Goal: Task Accomplishment & Management: Manage account settings

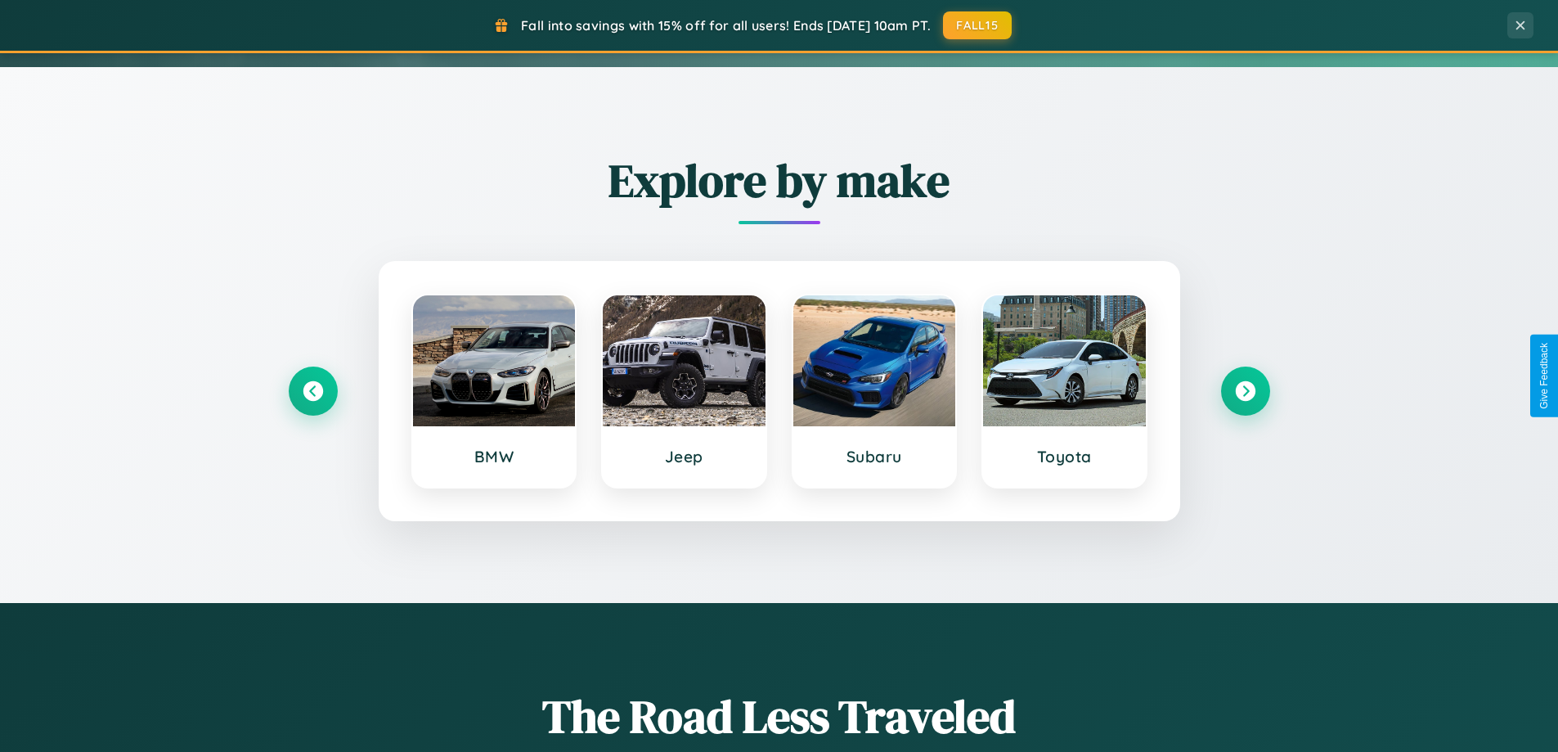
scroll to position [1125, 0]
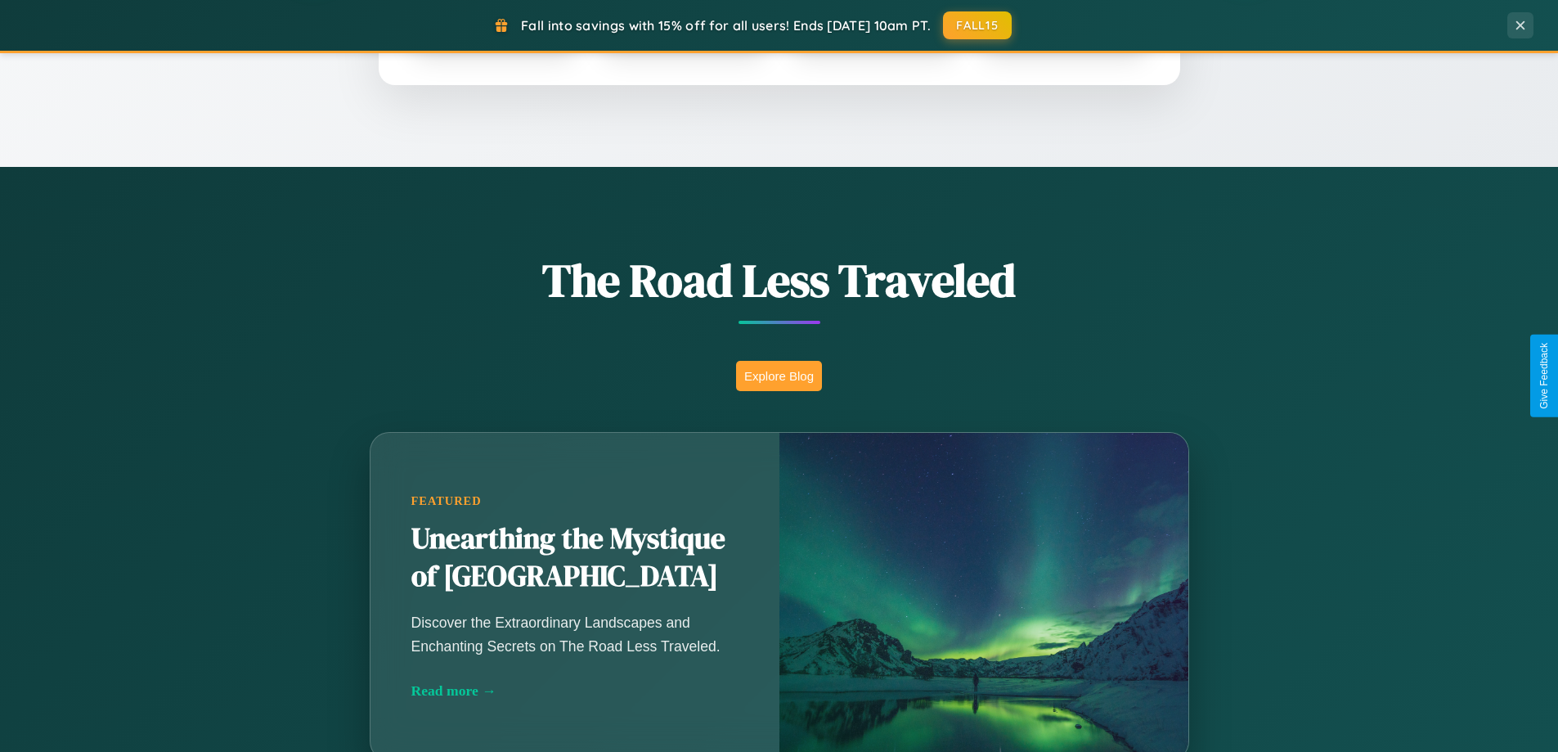
click at [779, 375] on button "Explore Blog" at bounding box center [779, 376] width 86 height 30
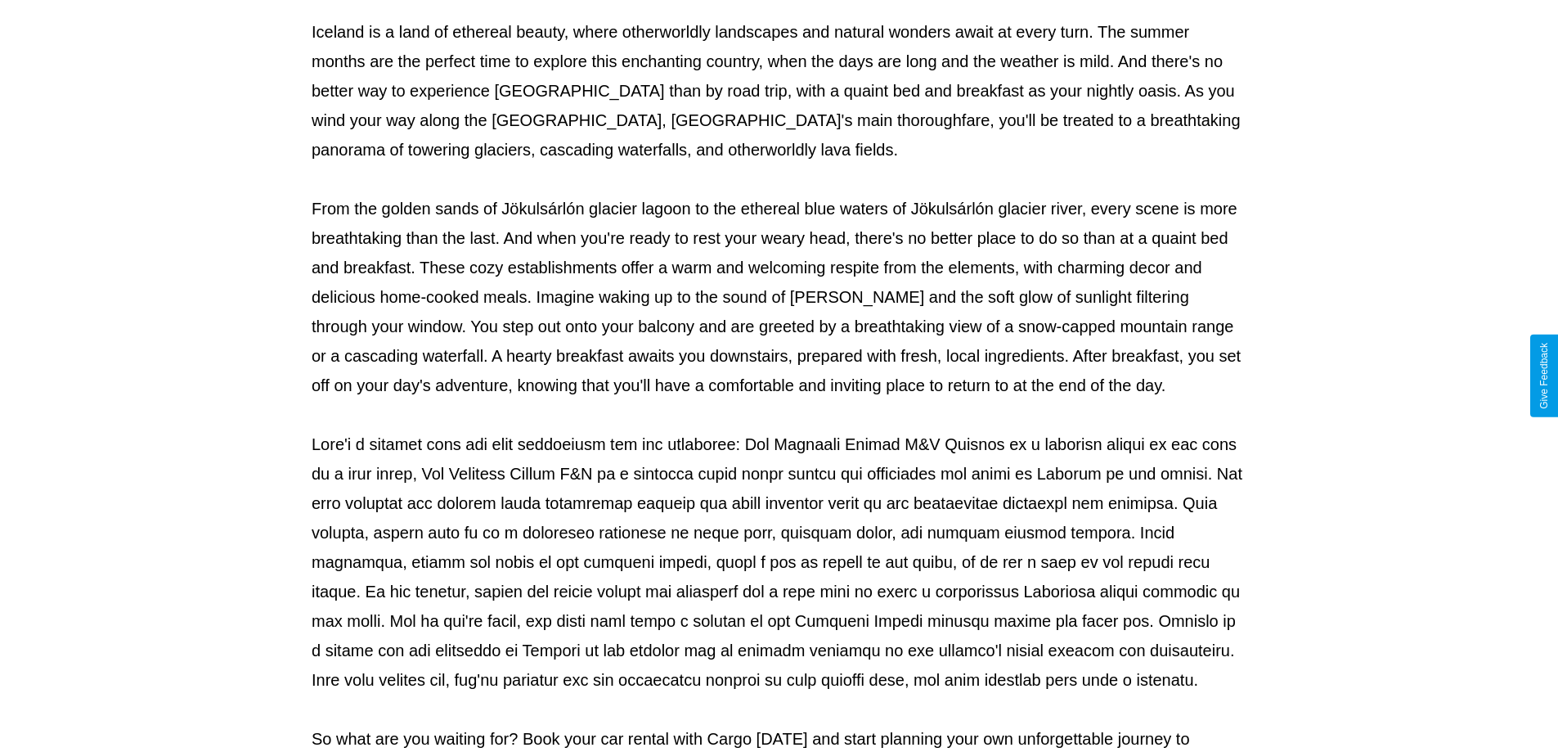
scroll to position [529, 0]
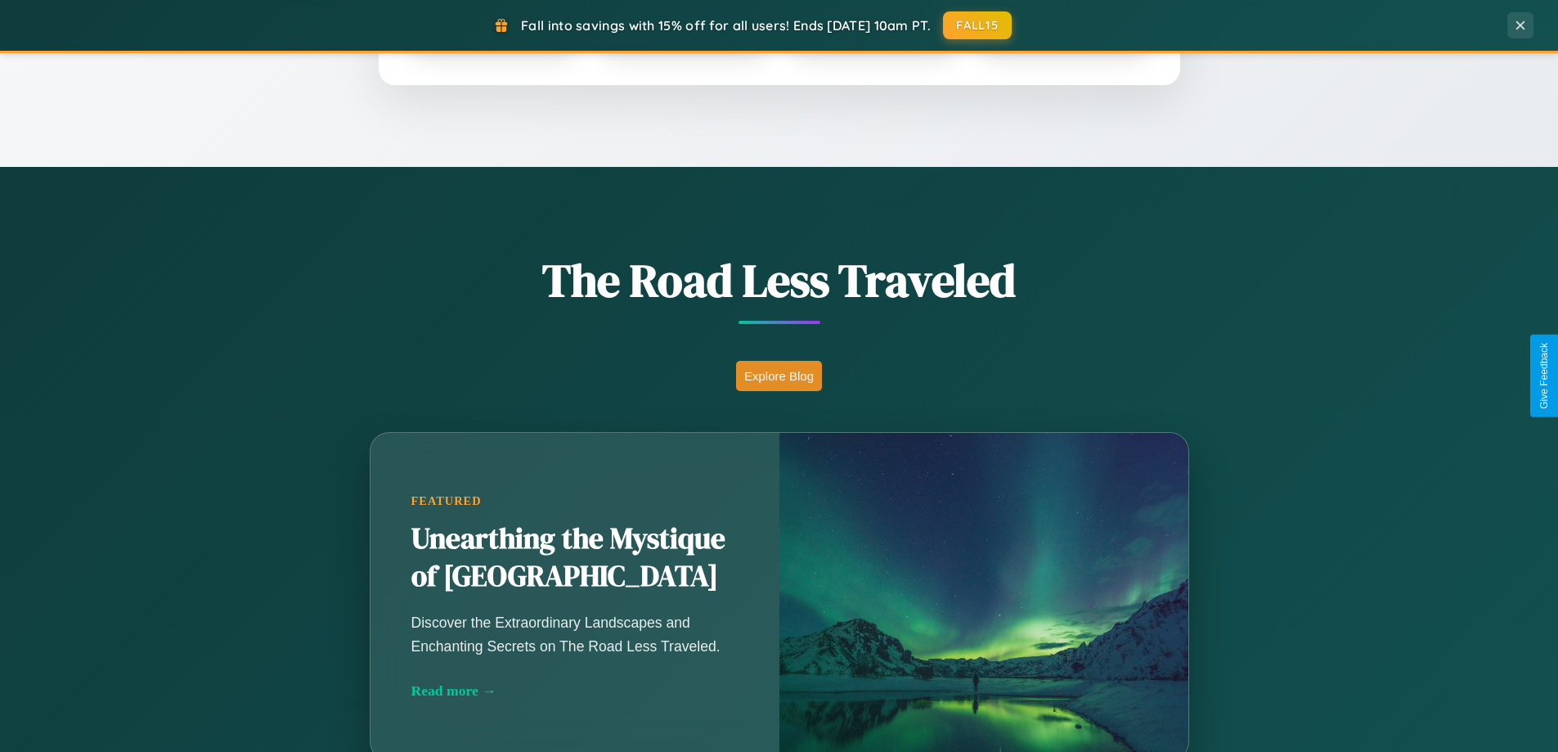
scroll to position [3147, 0]
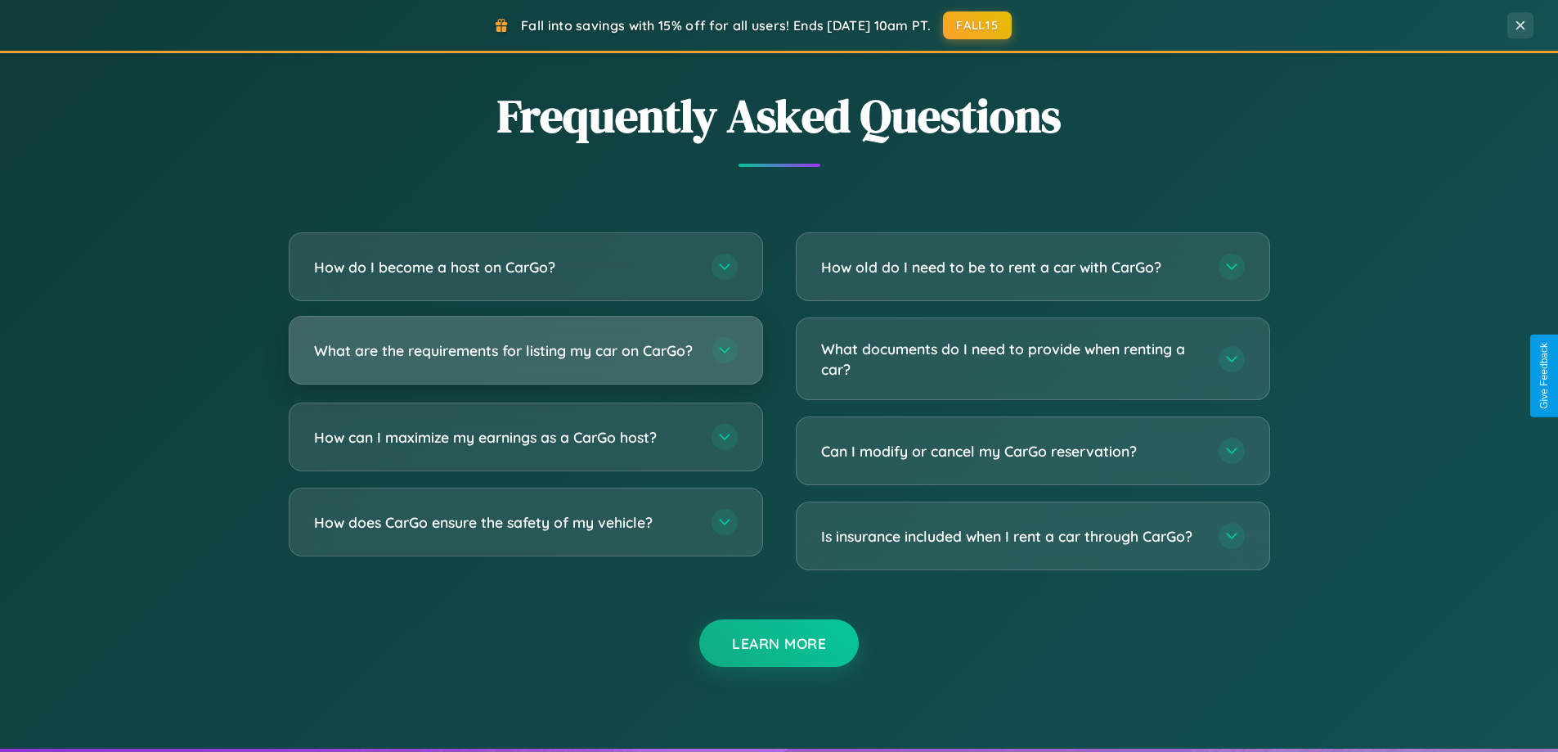
click at [525, 357] on h3 "What are the requirements for listing my car on CarGo?" at bounding box center [504, 350] width 381 height 20
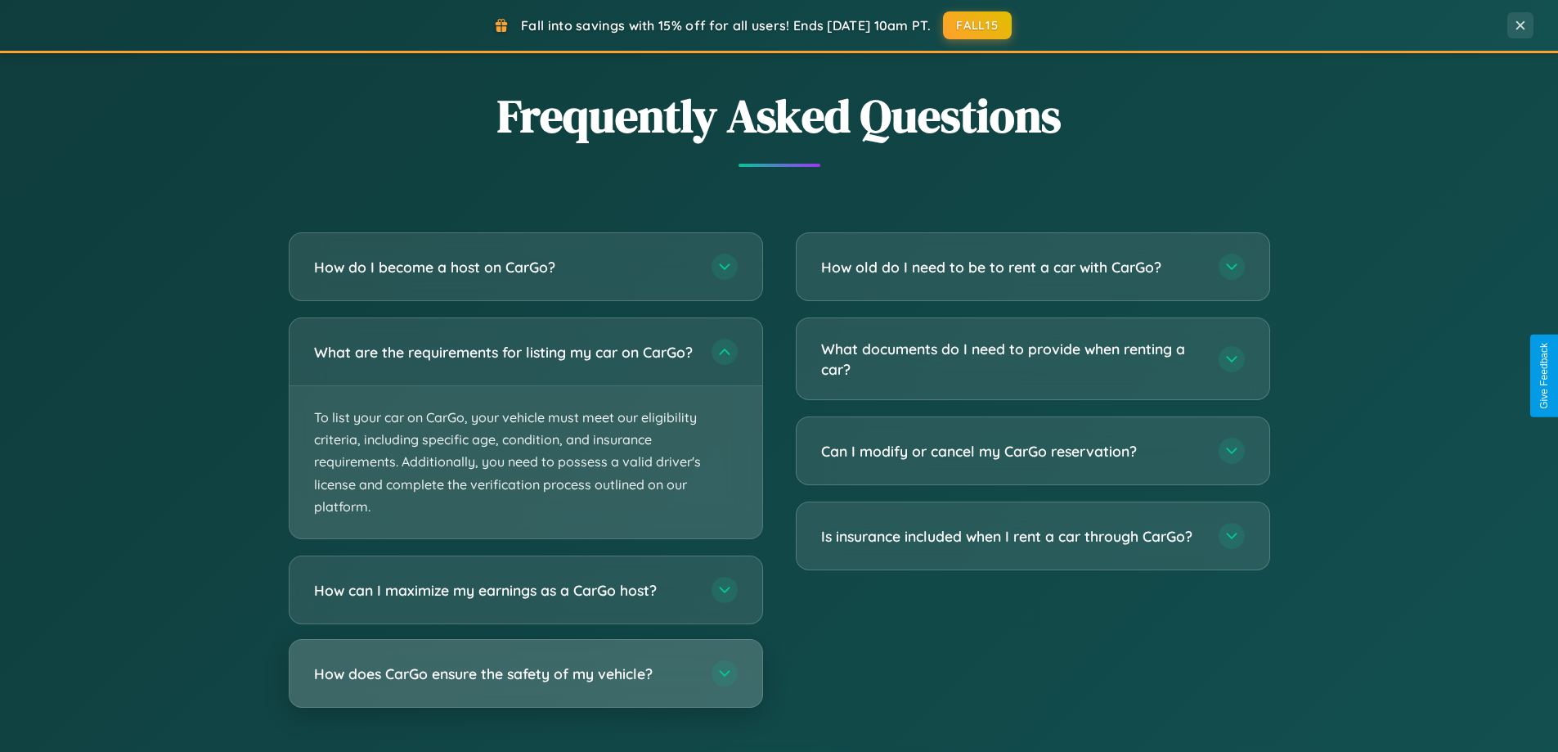
click at [525, 684] on h3 "How does CarGo ensure the safety of my vehicle?" at bounding box center [504, 673] width 381 height 20
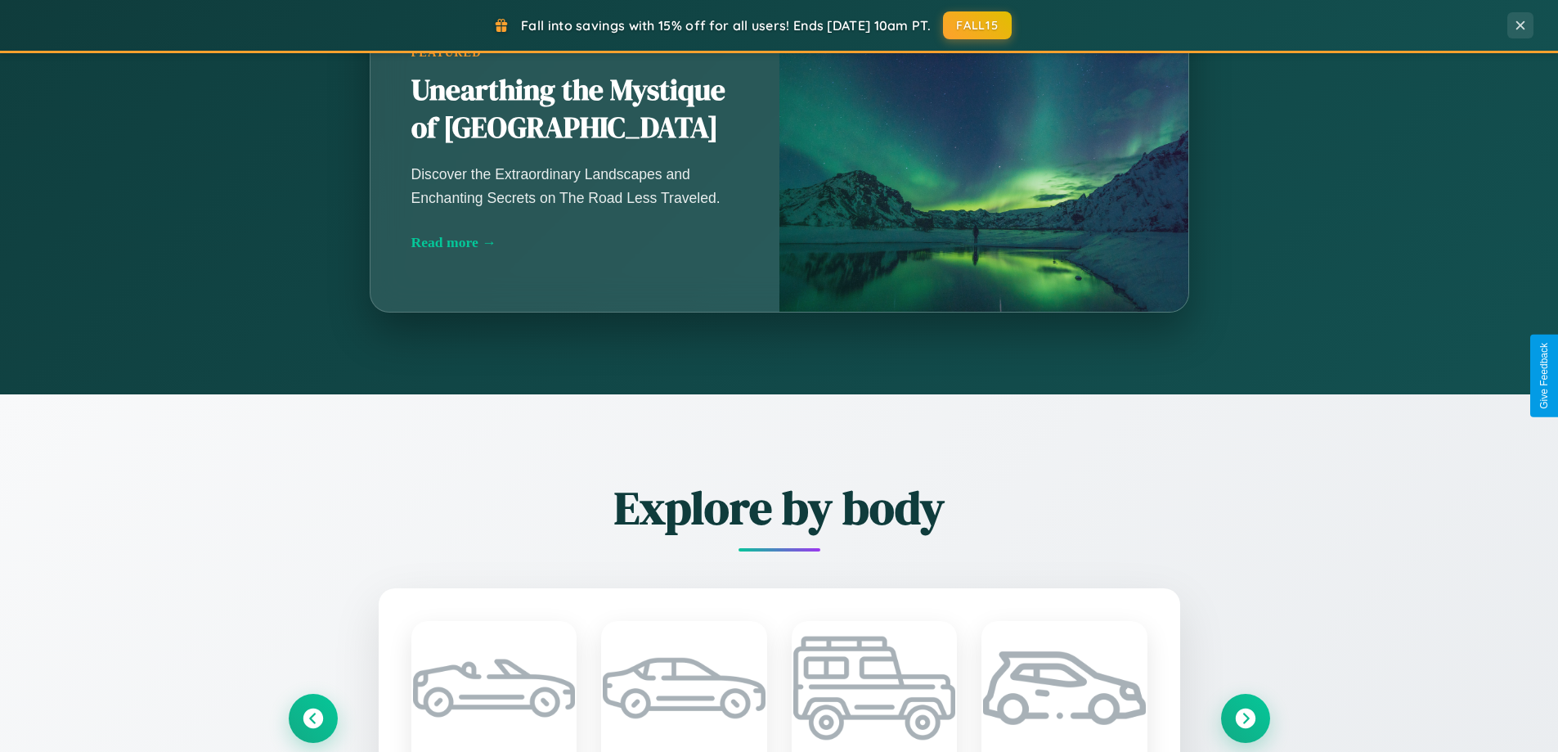
scroll to position [0, 0]
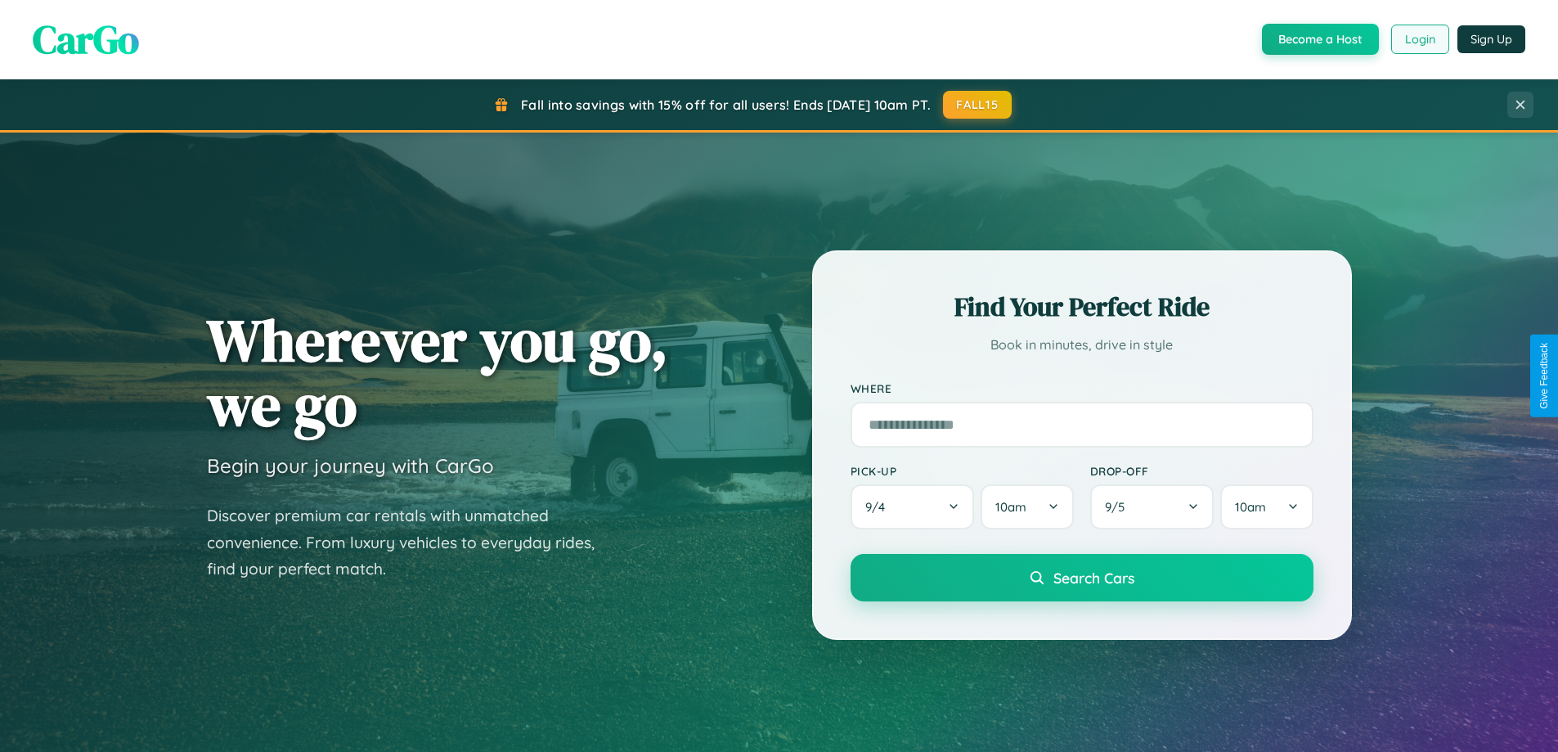
click at [1419, 39] on button "Login" at bounding box center [1420, 39] width 58 height 29
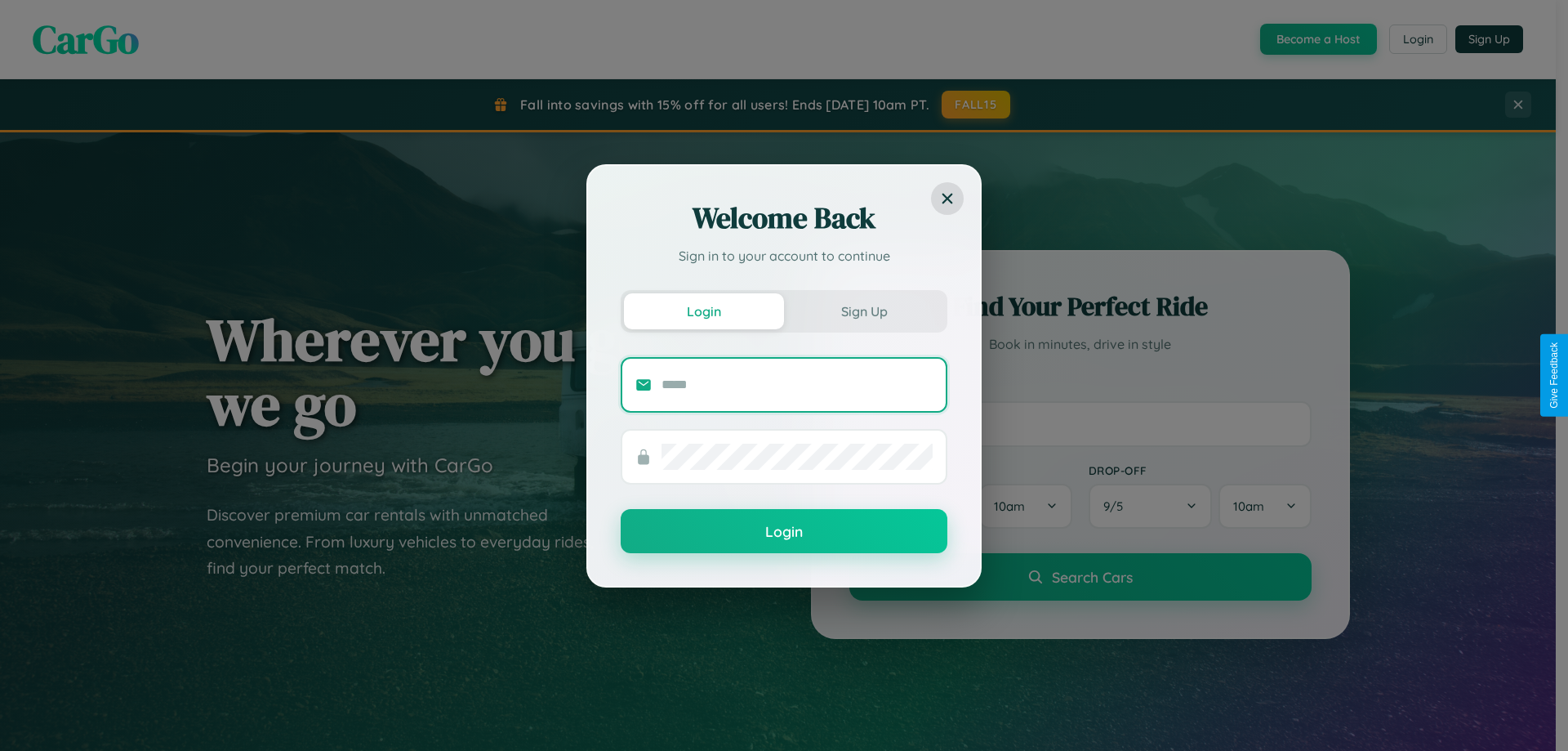
click at [797, 383] on input "text" at bounding box center [798, 384] width 272 height 26
type input "**********"
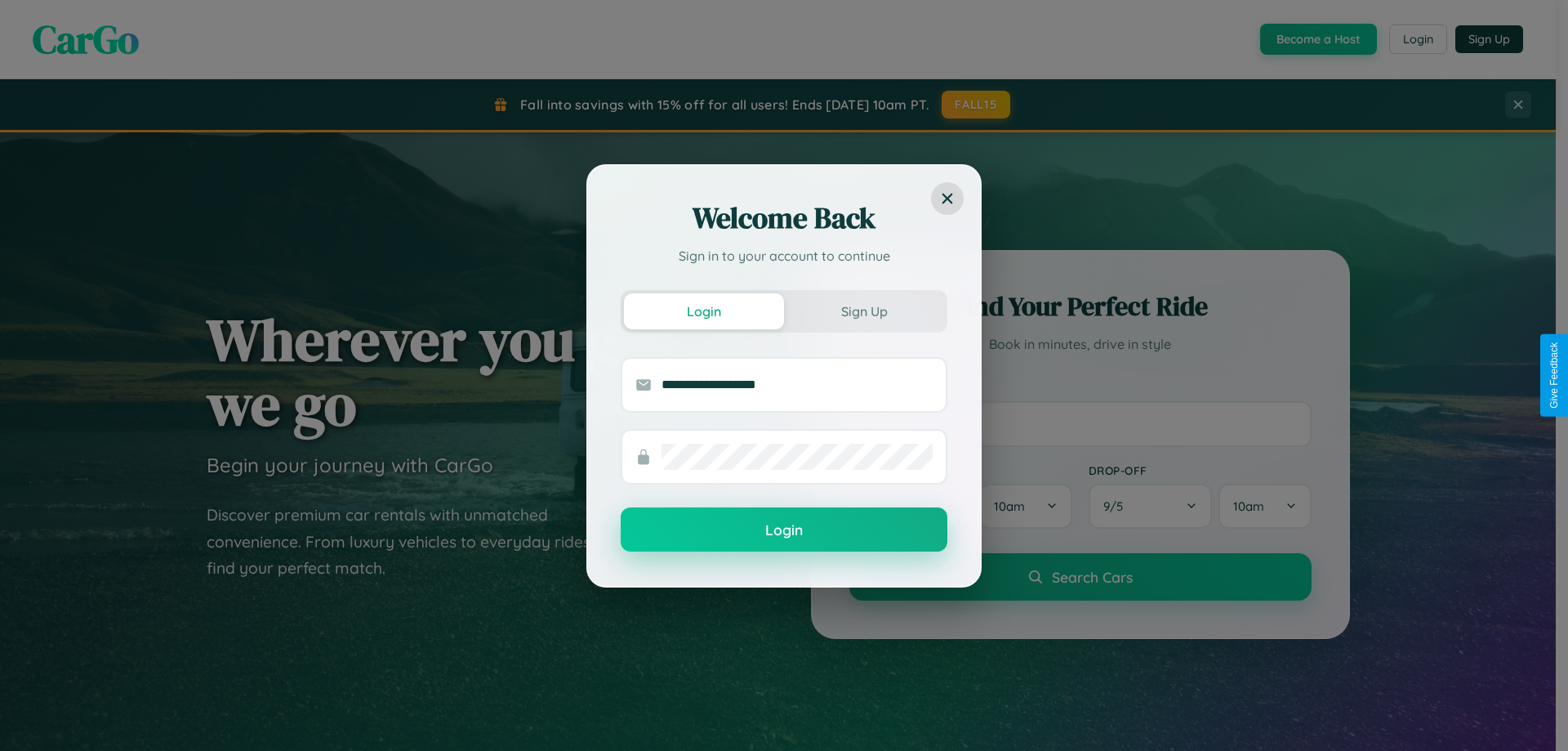
click at [784, 530] on button "Login" at bounding box center [784, 529] width 327 height 44
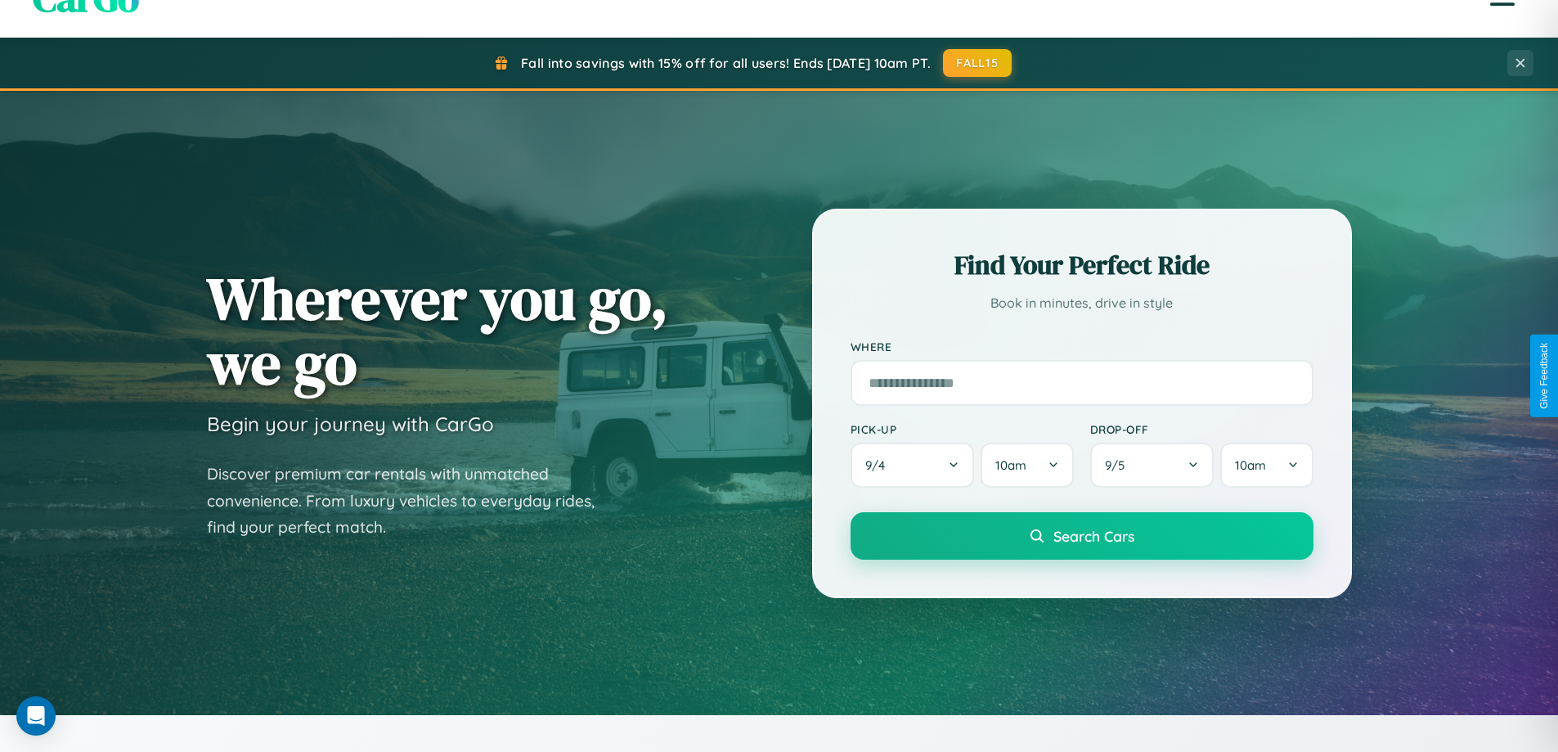
scroll to position [705, 0]
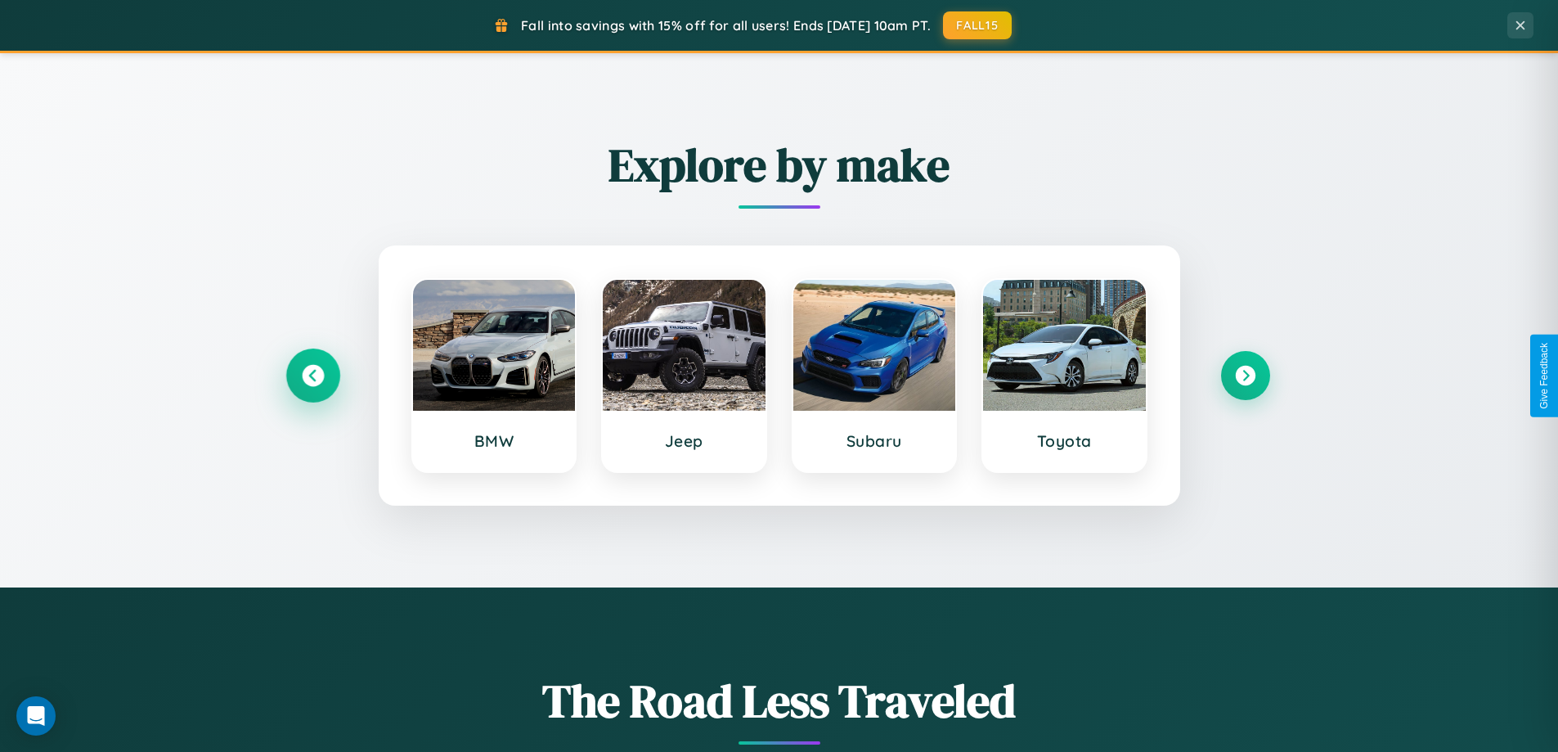
click at [312, 375] on icon at bounding box center [313, 376] width 22 height 22
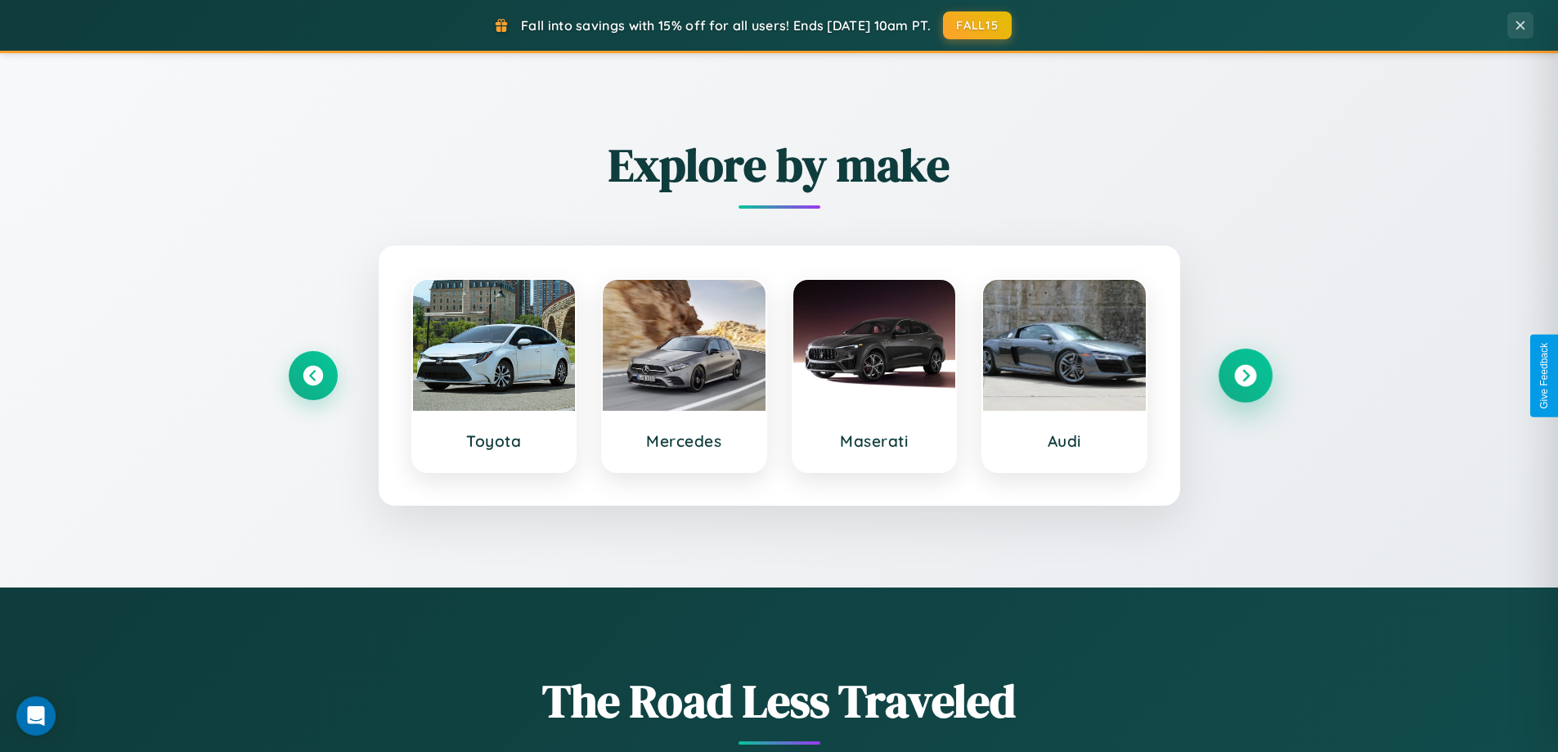
click at [1245, 375] on icon at bounding box center [1245, 376] width 22 height 22
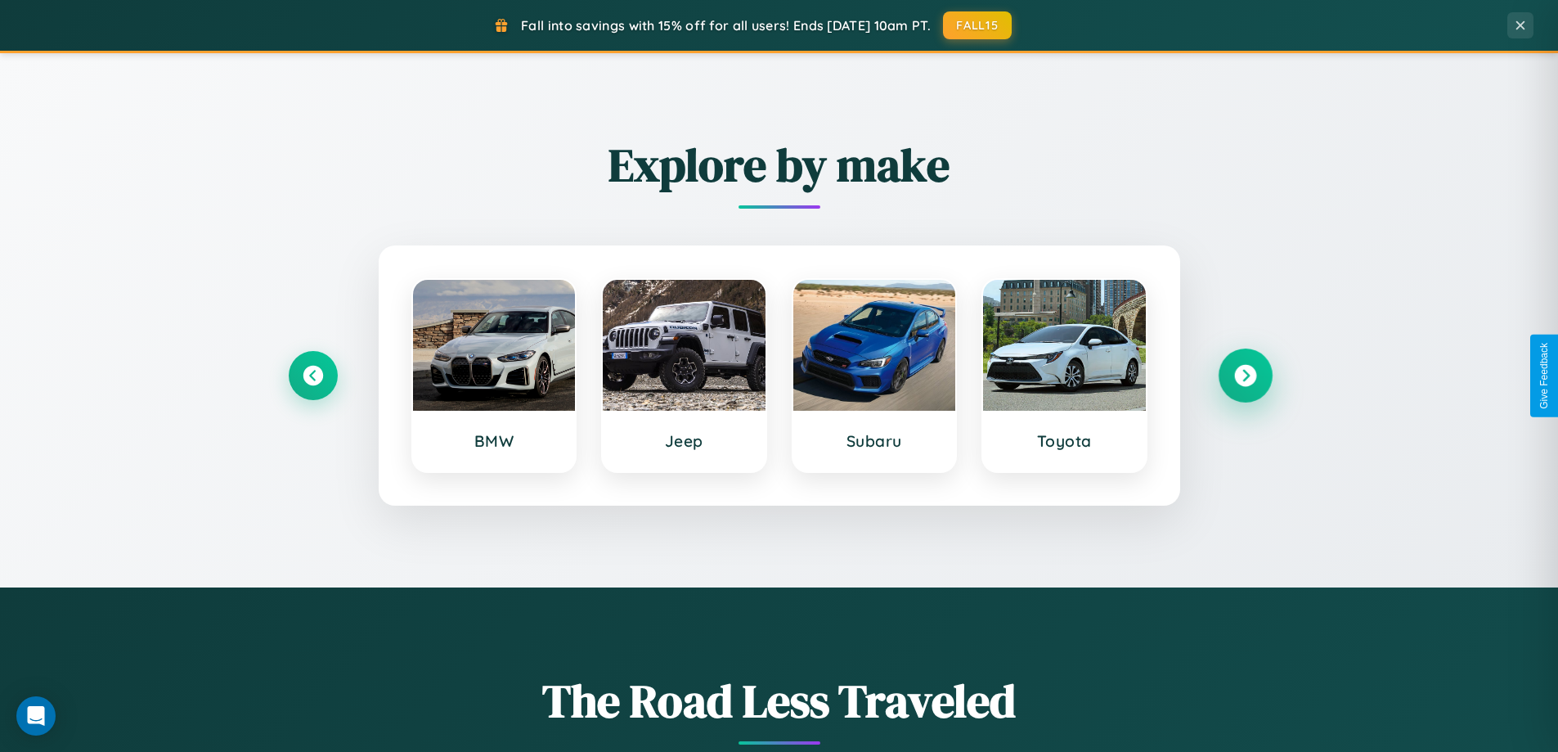
click at [1245, 375] on icon at bounding box center [1245, 376] width 22 height 22
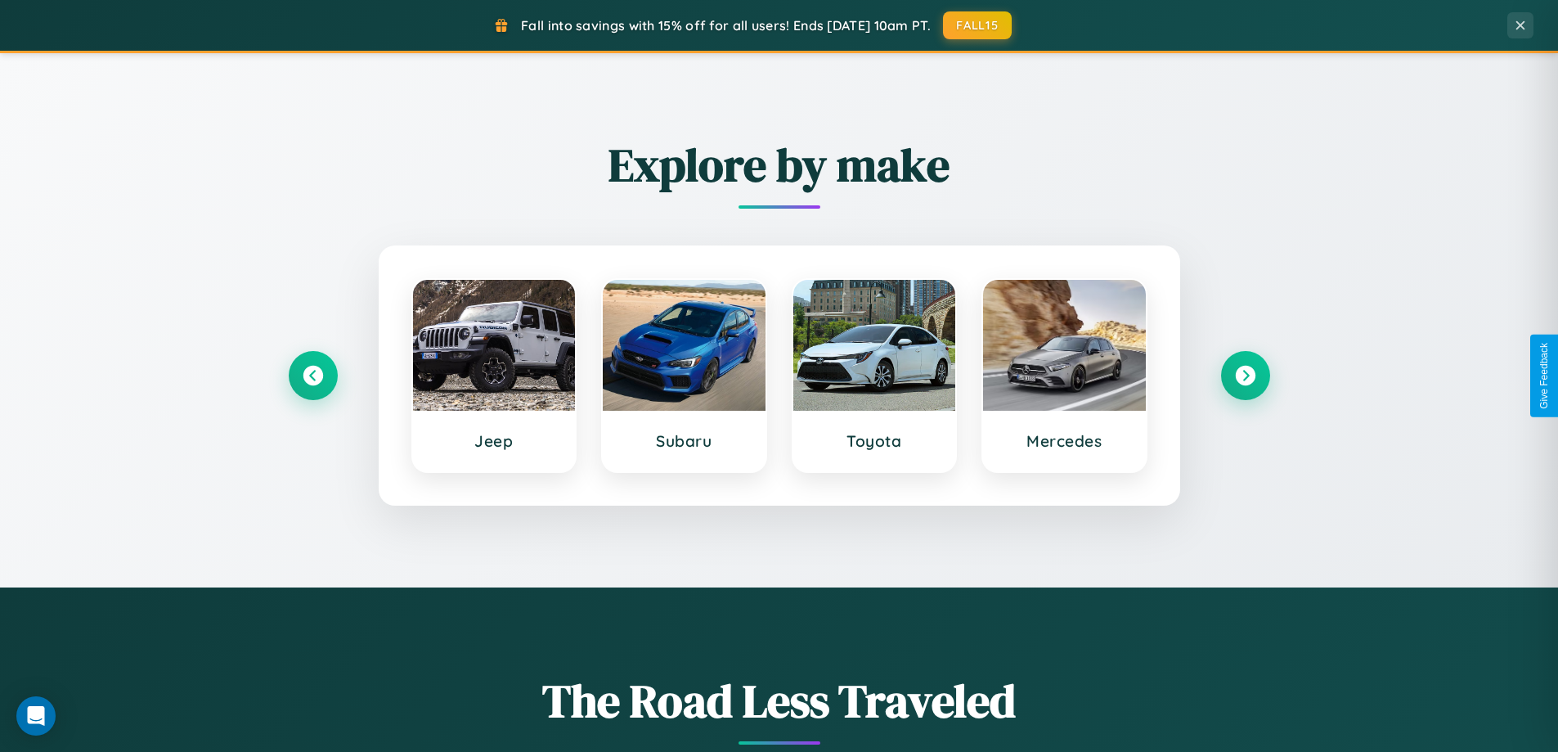
scroll to position [0, 0]
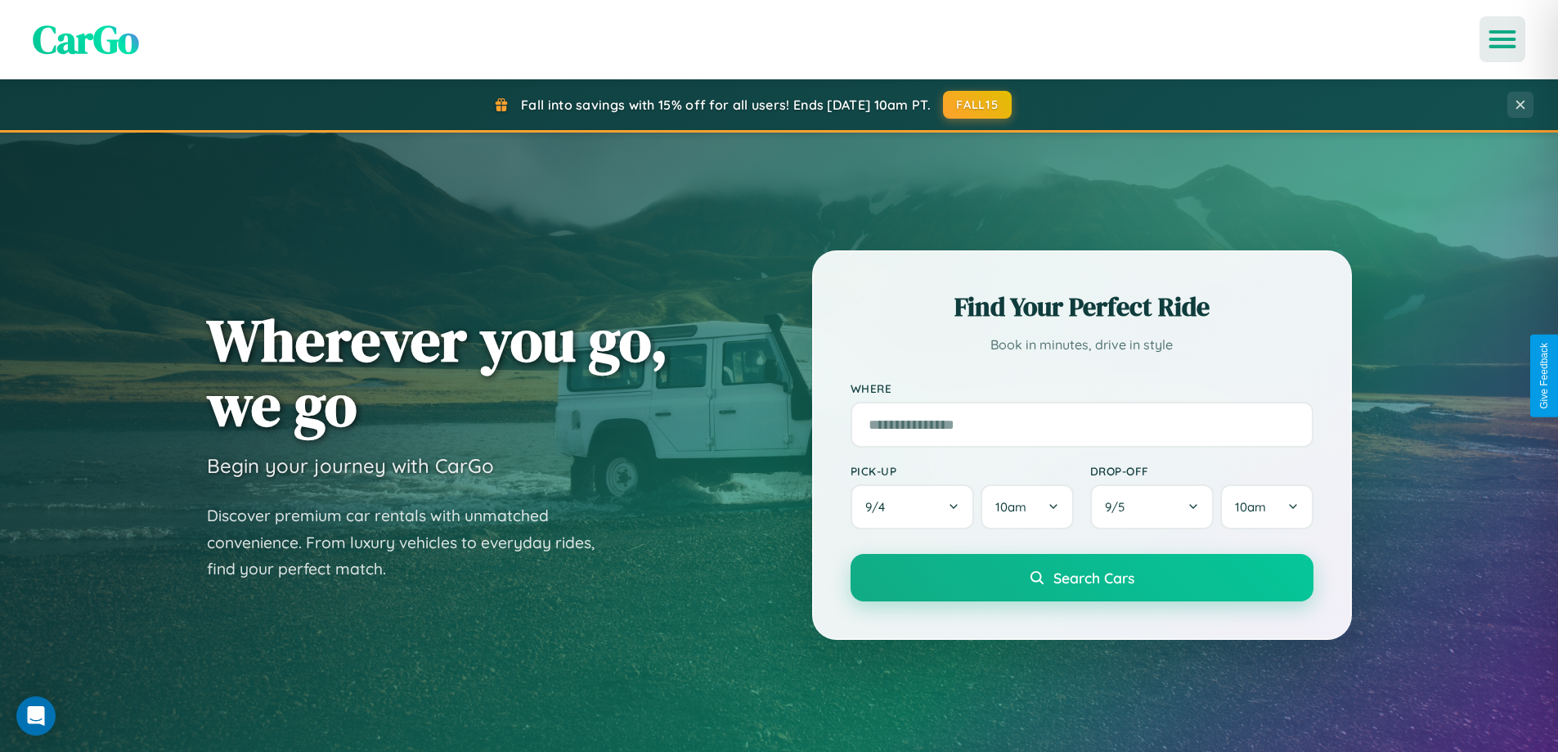
click at [1503, 39] on icon "Open menu" at bounding box center [1503, 39] width 24 height 15
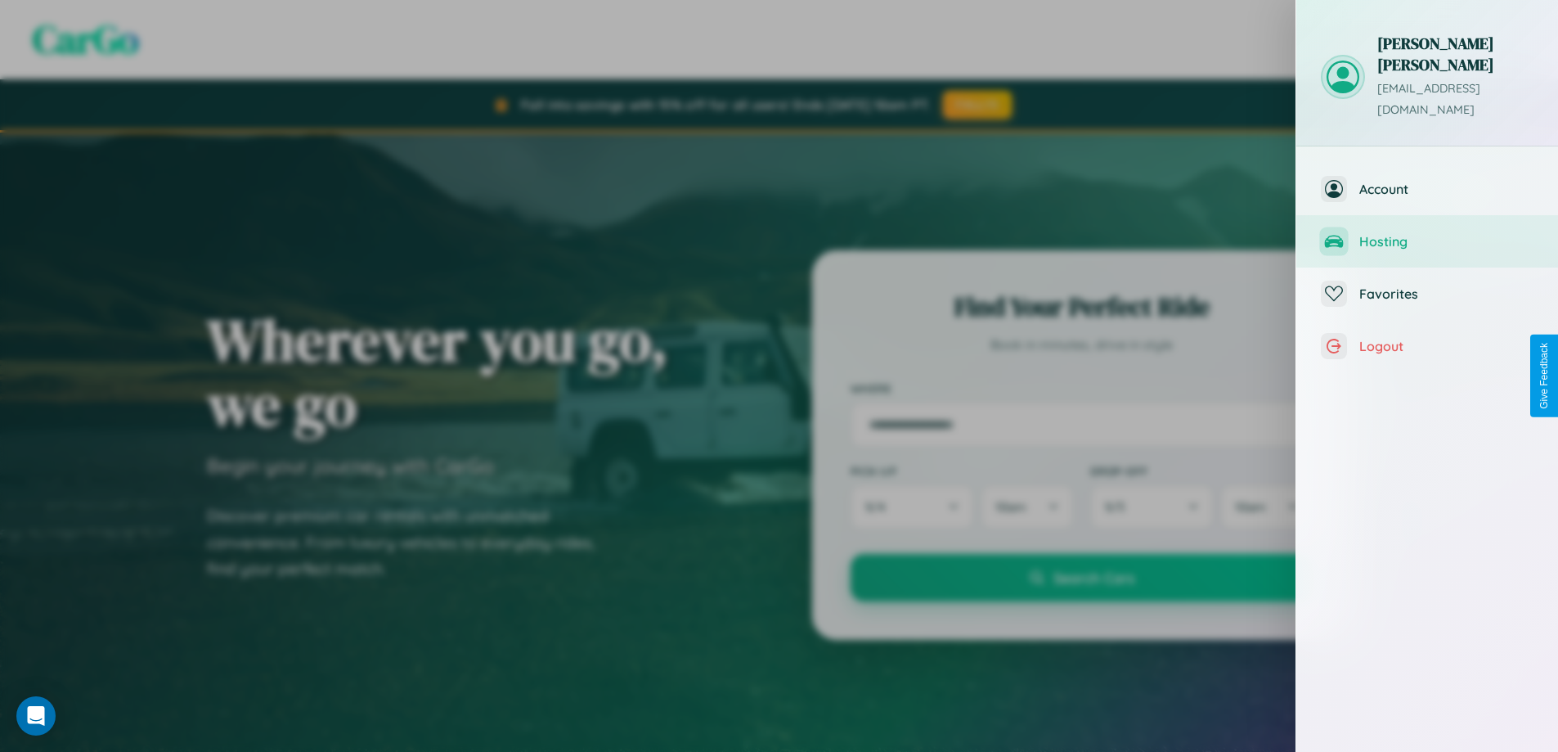
click at [1427, 233] on span "Hosting" at bounding box center [1446, 241] width 174 height 16
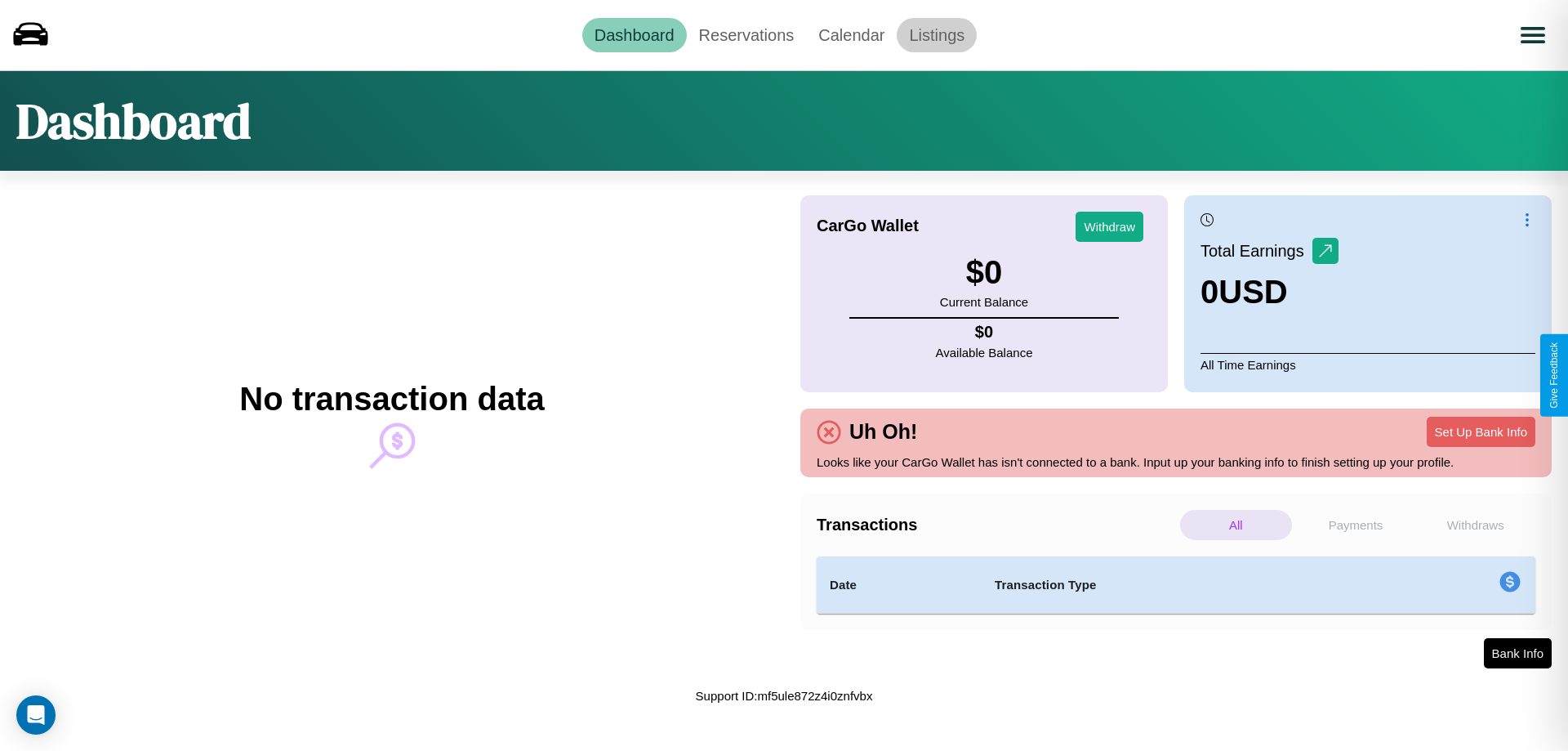
click at [937, 34] on link "Listings" at bounding box center [937, 35] width 80 height 34
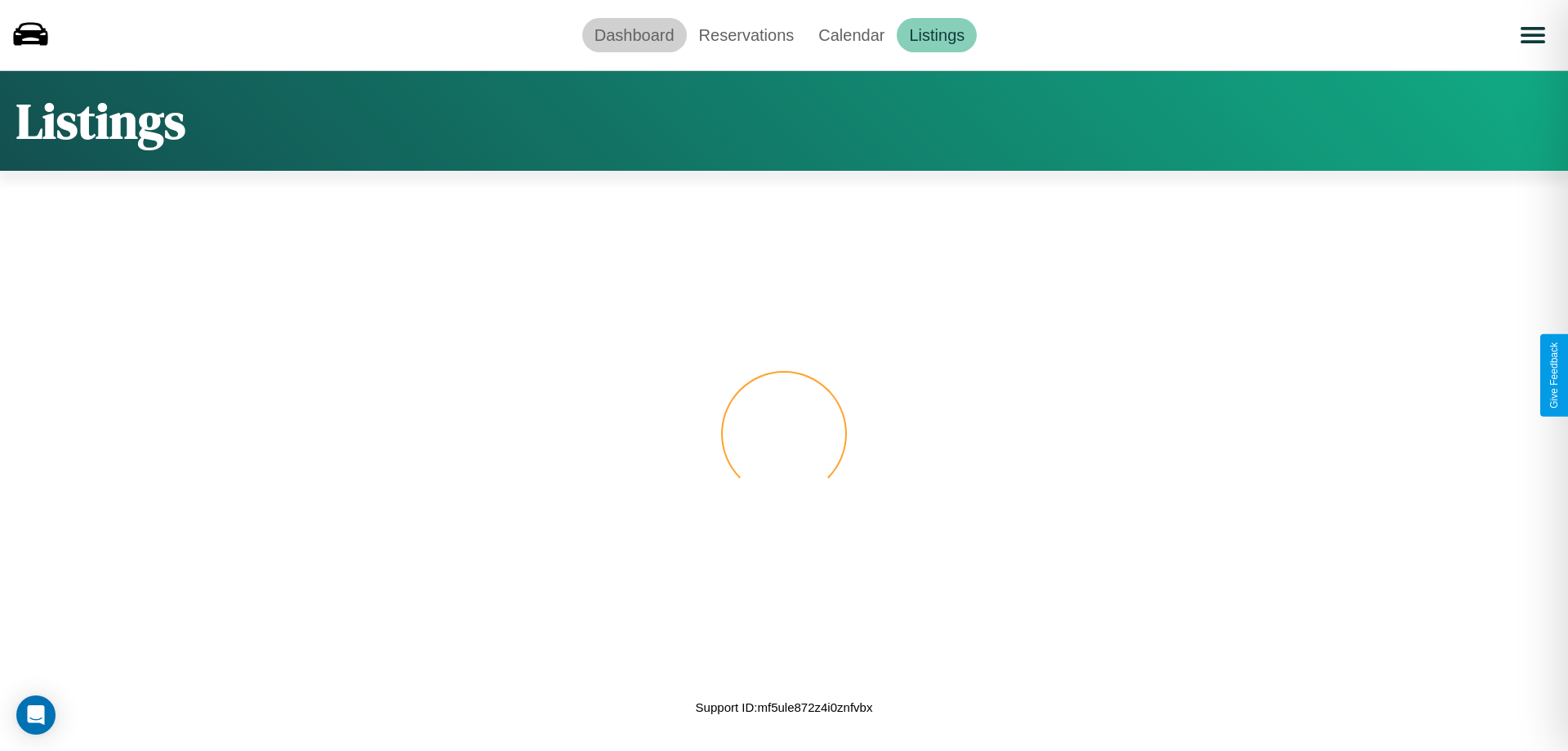
click at [634, 34] on link "Dashboard" at bounding box center [634, 35] width 105 height 34
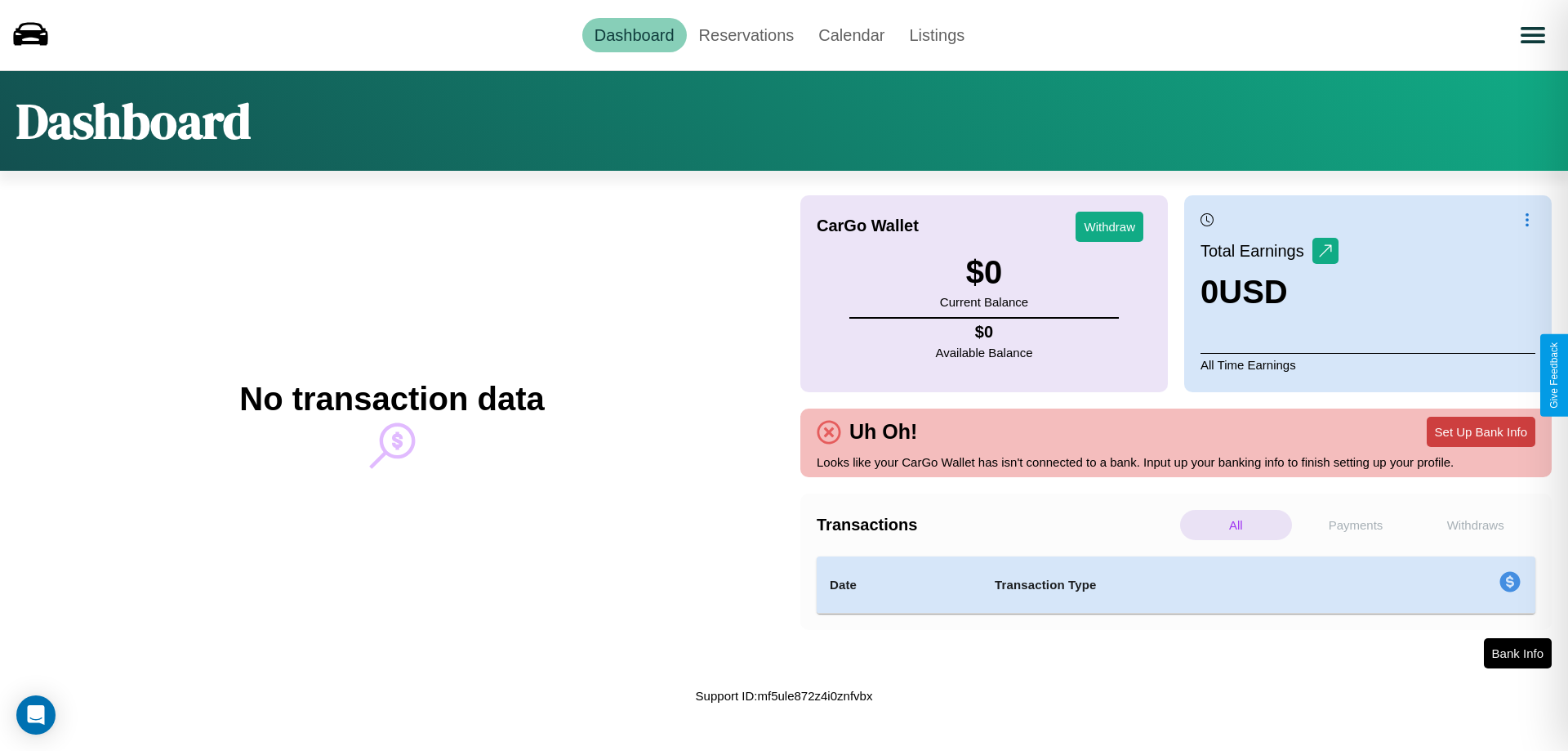
click at [1481, 431] on button "Set Up Bank Info" at bounding box center [1481, 431] width 109 height 30
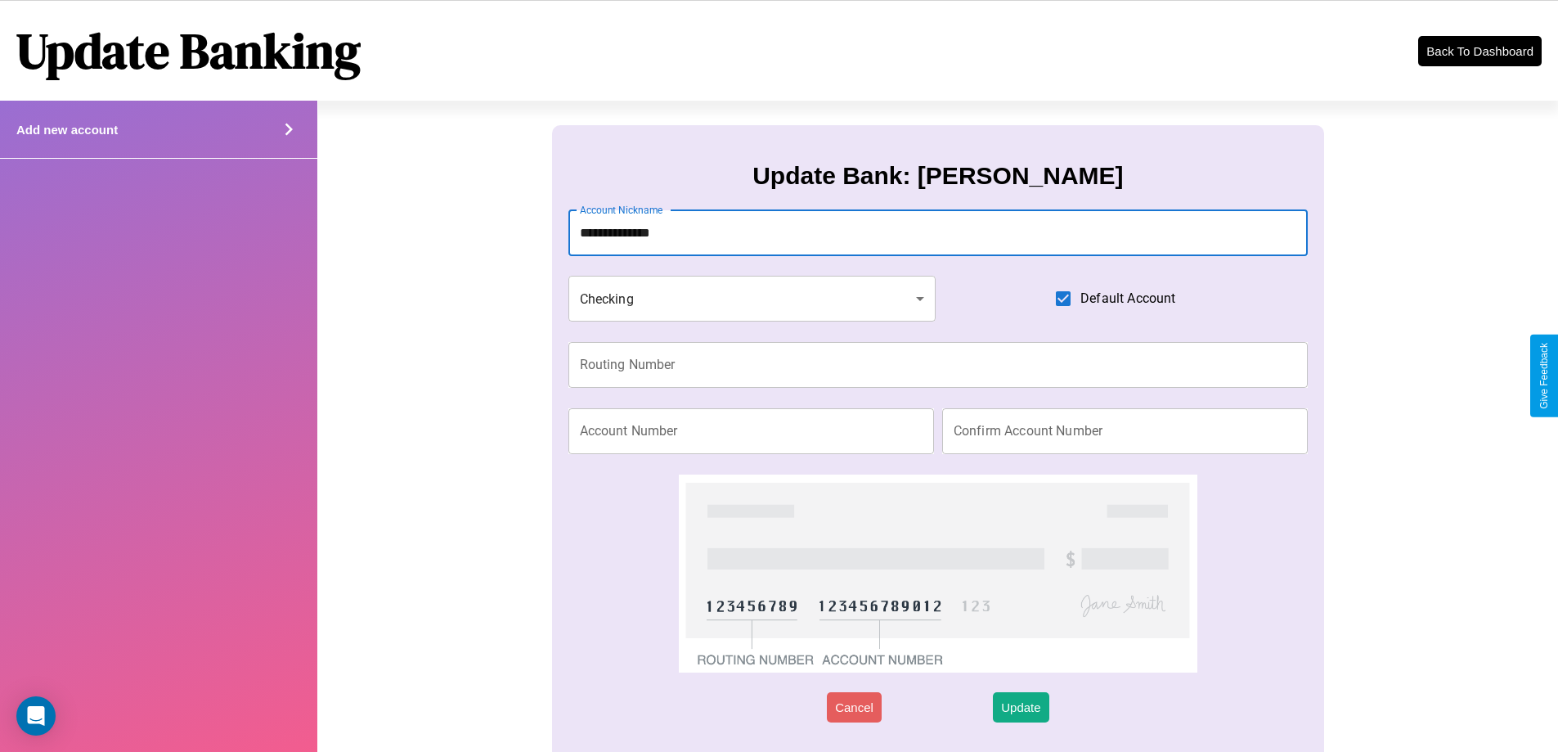
type input "**********"
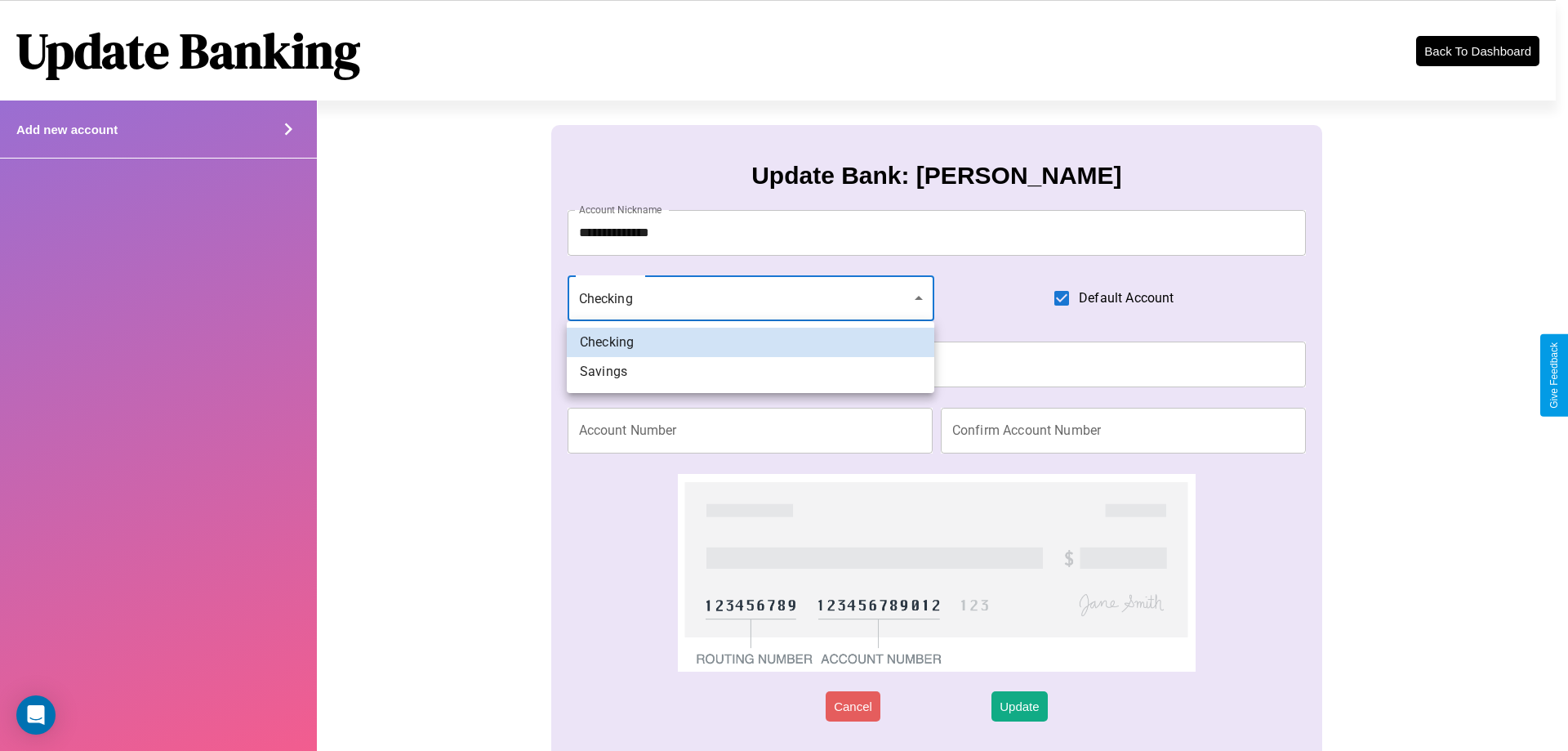
click at [751, 299] on div at bounding box center [784, 376] width 1568 height 751
